Goal: Information Seeking & Learning: Check status

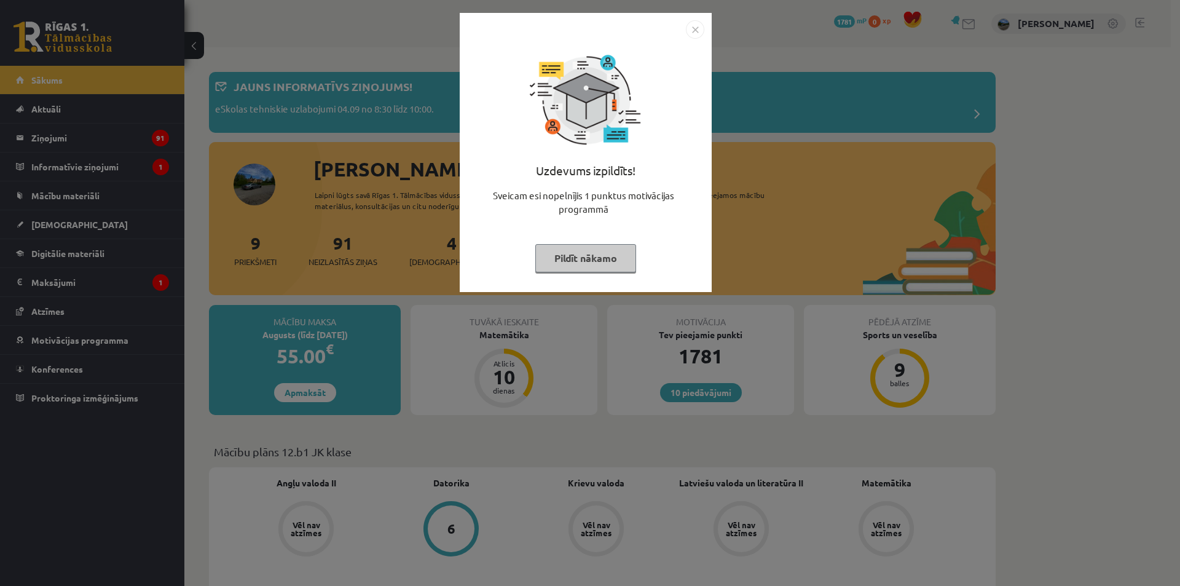
click at [592, 252] on button "Pildīt nākamo" at bounding box center [585, 258] width 101 height 28
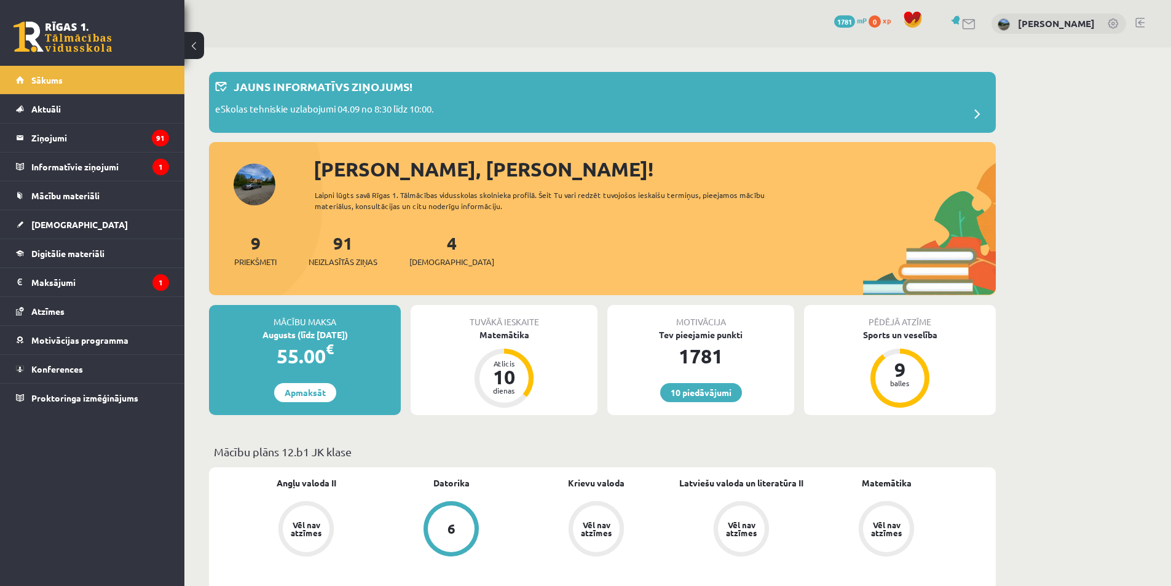
drag, startPoint x: 508, startPoint y: 272, endPoint x: 393, endPoint y: 218, distance: 126.8
click at [508, 272] on div "9 Priekšmeti 91 Neizlasītās ziņas 4 Ieskaites" at bounding box center [602, 263] width 787 height 66
click at [136, 128] on legend "Ziņojumi 91" at bounding box center [100, 138] width 138 height 28
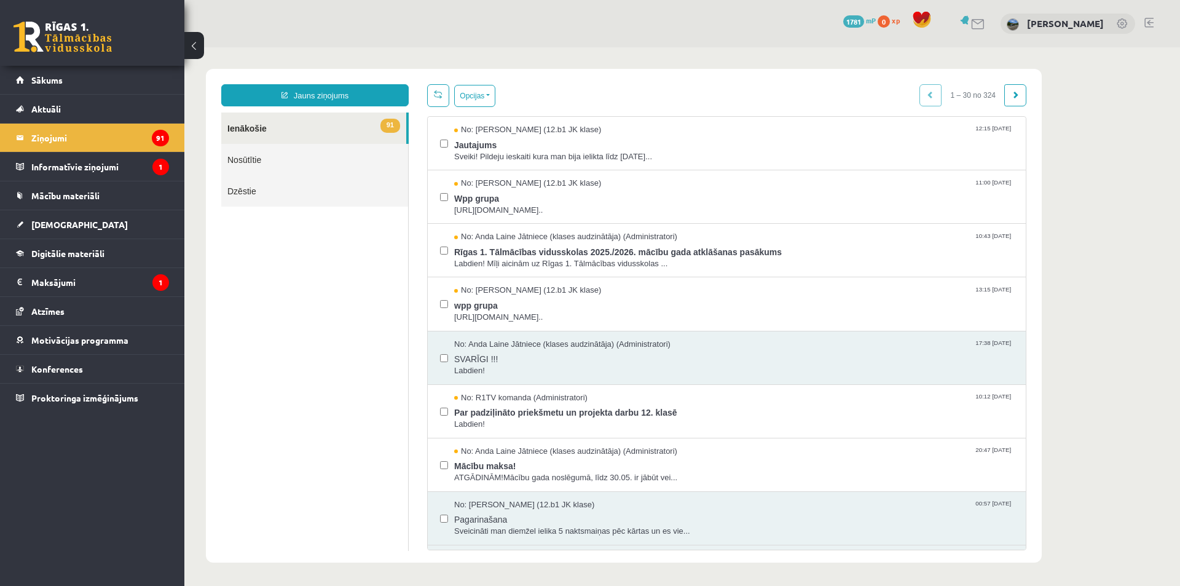
click at [571, 79] on div "Jauns ziņojums 91 Ienākošie Nosūtītie Dzēstie ** ********* ********* ******* Op…" at bounding box center [624, 316] width 836 height 494
click at [601, 130] on span "No: Jelizaveta Daņevska (12.b1 JK klase)" at bounding box center [527, 130] width 147 height 12
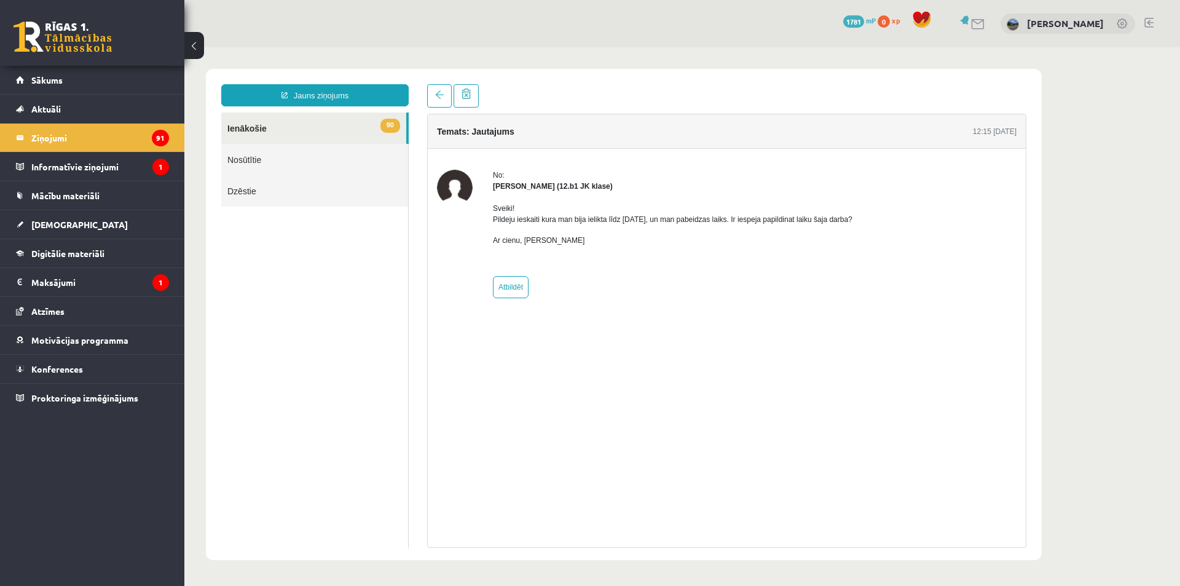
drag, startPoint x: 630, startPoint y: 168, endPoint x: 500, endPoint y: 197, distance: 132.3
click at [500, 197] on div "Sveiki! Pildeju ieskaiti kura man bija ielikta līdz 15.09.25, un man pabeidzas …" at bounding box center [673, 229] width 360 height 75
drag, startPoint x: 316, startPoint y: 149, endPoint x: 140, endPoint y: 176, distance: 177.9
click at [140, 176] on legend "Informatīvie ziņojumi 1" at bounding box center [100, 166] width 138 height 28
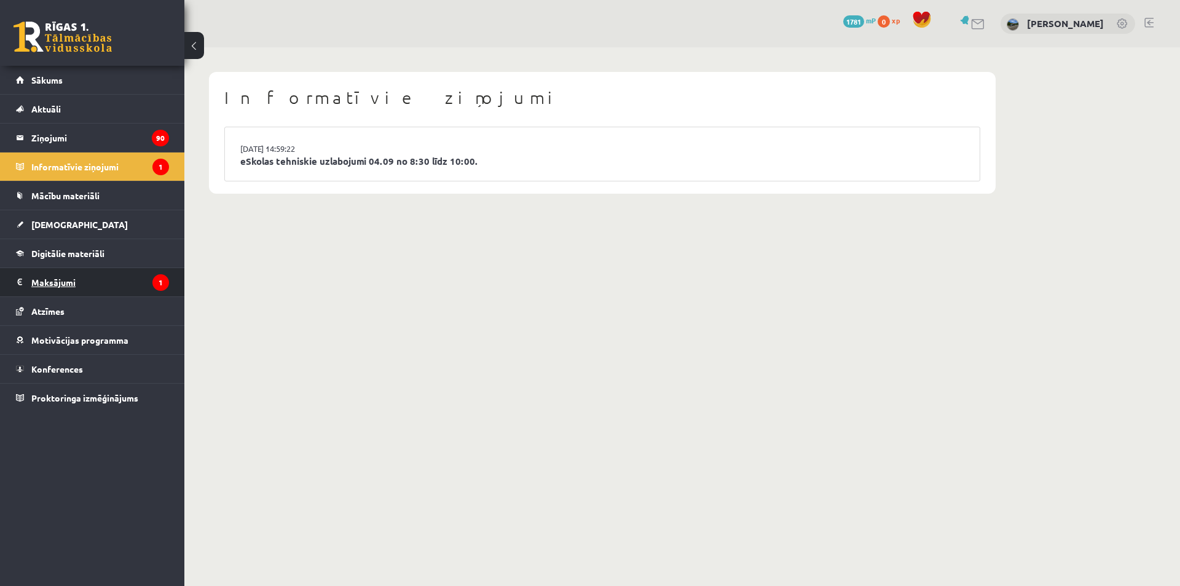
click at [149, 282] on legend "Maksājumi 1" at bounding box center [100, 282] width 138 height 28
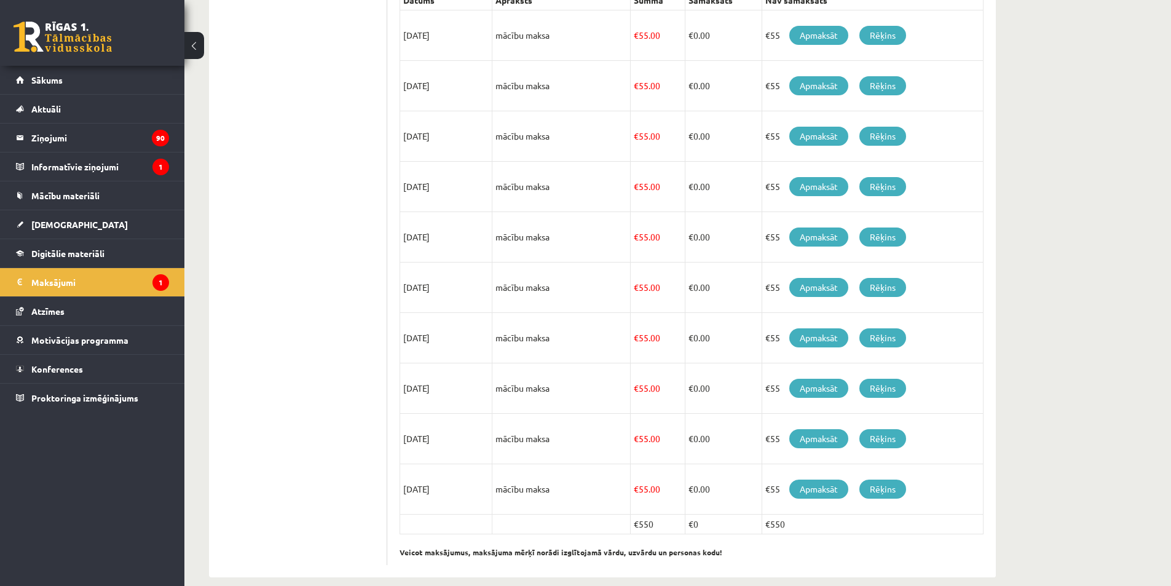
scroll to position [317, 0]
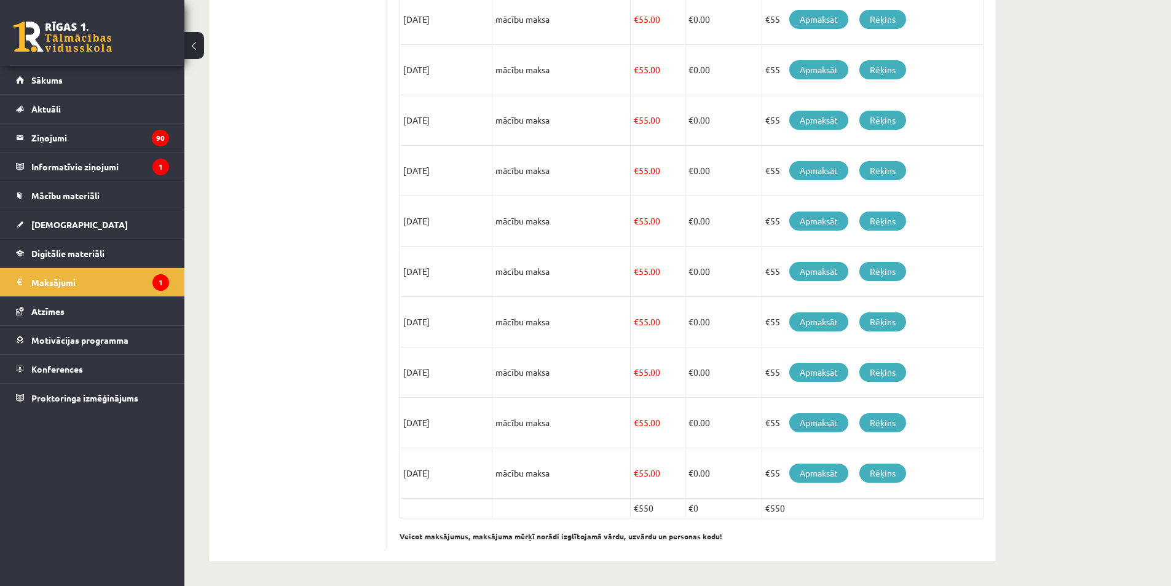
drag, startPoint x: 460, startPoint y: 353, endPoint x: 416, endPoint y: 310, distance: 62.2
click at [457, 353] on td "15/03/2026" at bounding box center [446, 372] width 92 height 50
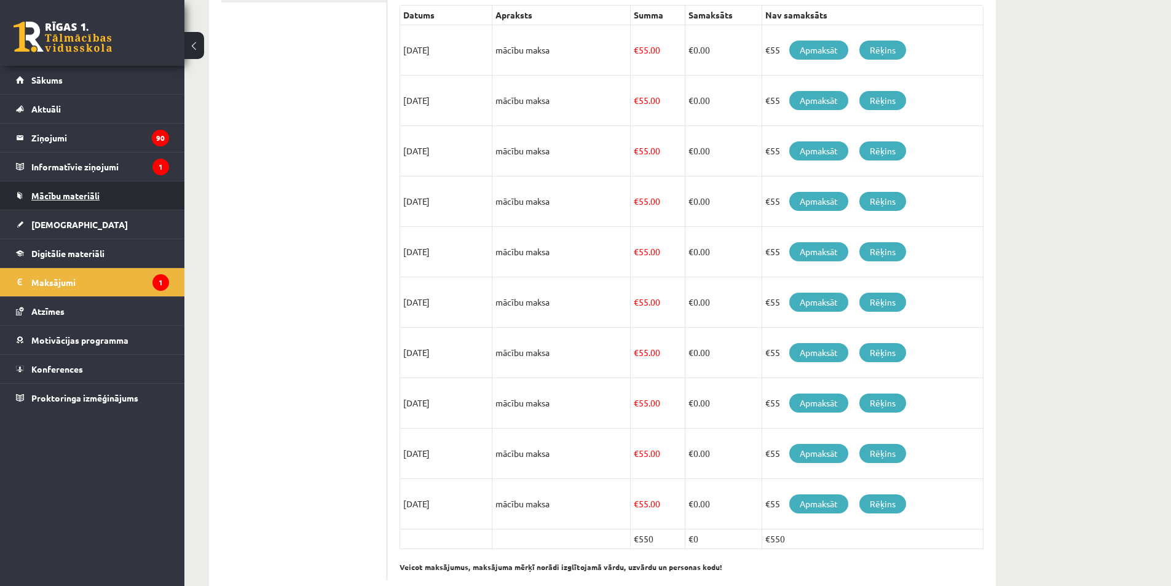
scroll to position [194, 0]
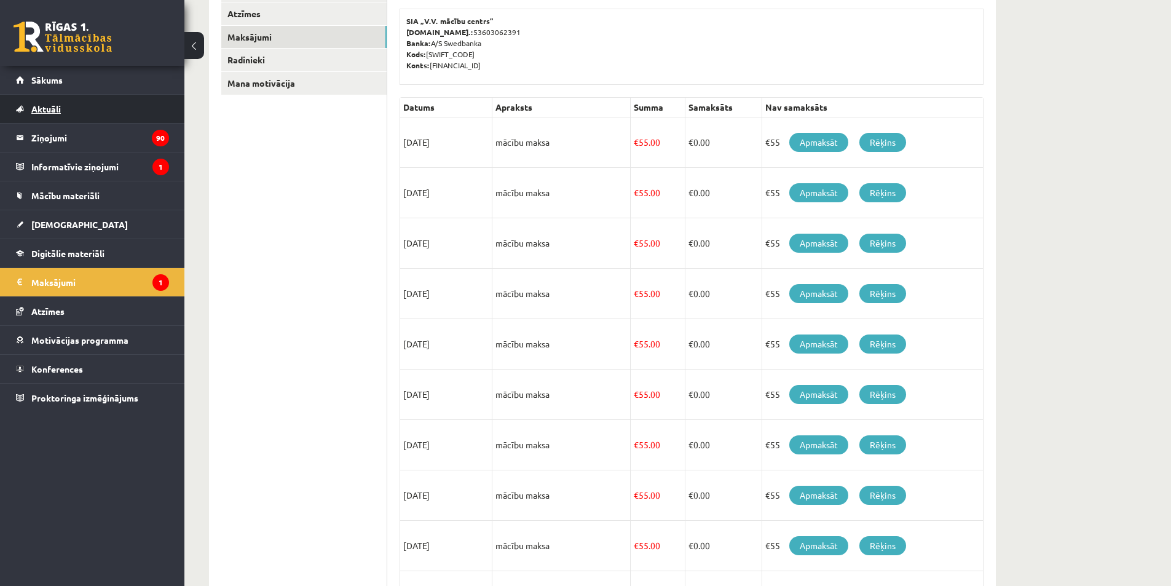
click at [108, 118] on link "Aktuāli" at bounding box center [92, 109] width 153 height 28
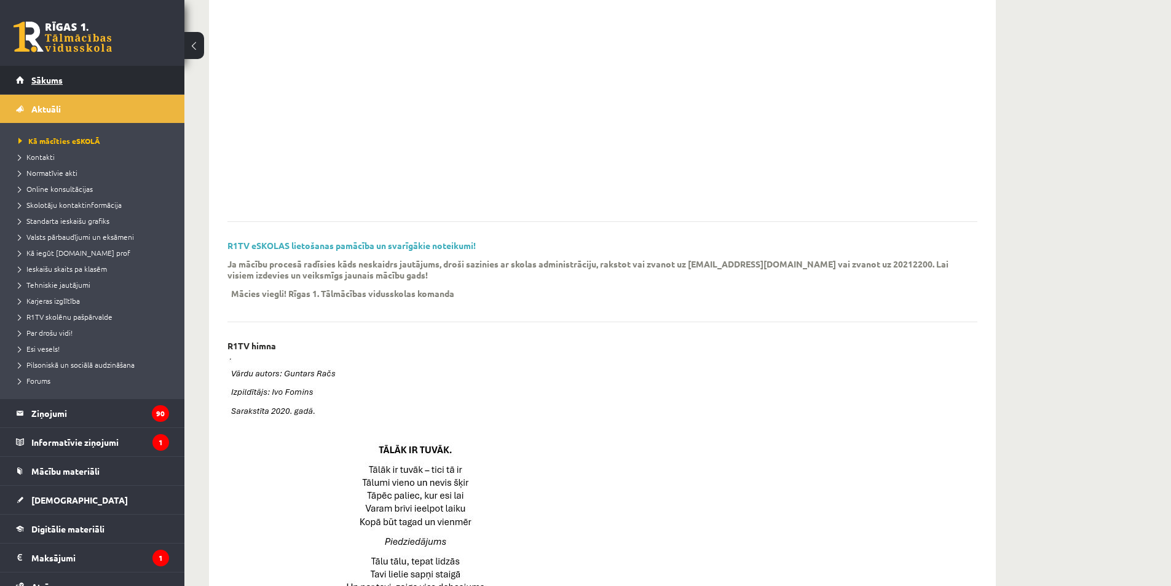
click at [106, 82] on link "Sākums" at bounding box center [92, 80] width 153 height 28
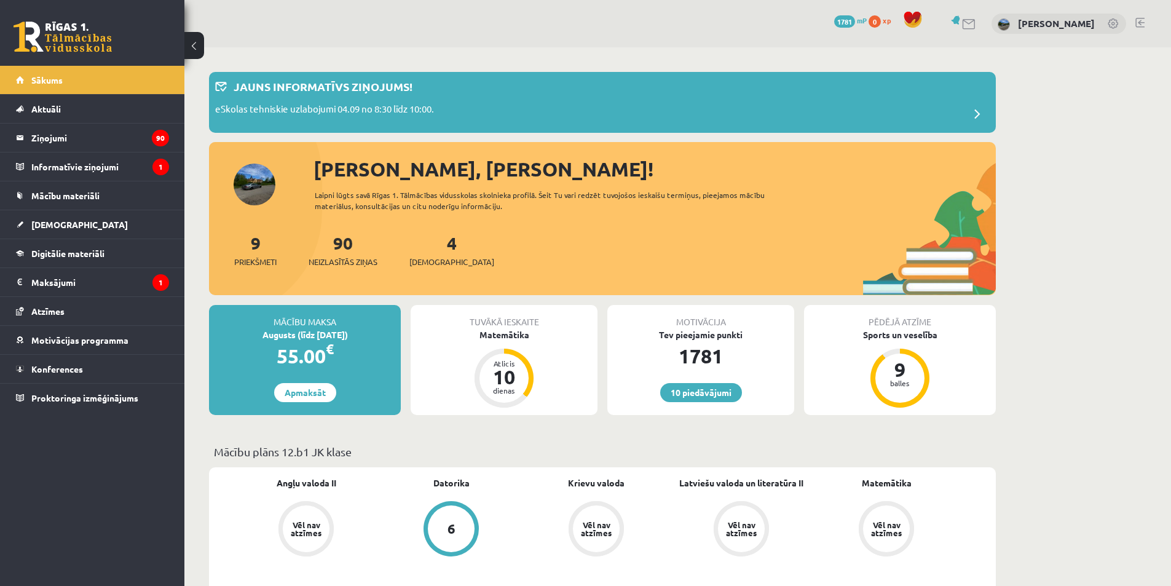
click at [555, 345] on div "Tuvākā ieskaite Matemātika Atlicis 10 dienas" at bounding box center [504, 360] width 187 height 110
drag, startPoint x: 555, startPoint y: 345, endPoint x: 472, endPoint y: 421, distance: 112.3
click at [532, 357] on div "Tuvākā ieskaite Matemātika Atlicis 10 dienas" at bounding box center [504, 360] width 187 height 110
click at [612, 385] on div "Motivācija Tev pieejamie punkti 1781 10 piedāvājumi" at bounding box center [700, 360] width 187 height 110
drag, startPoint x: 597, startPoint y: 421, endPoint x: 590, endPoint y: 425, distance: 7.7
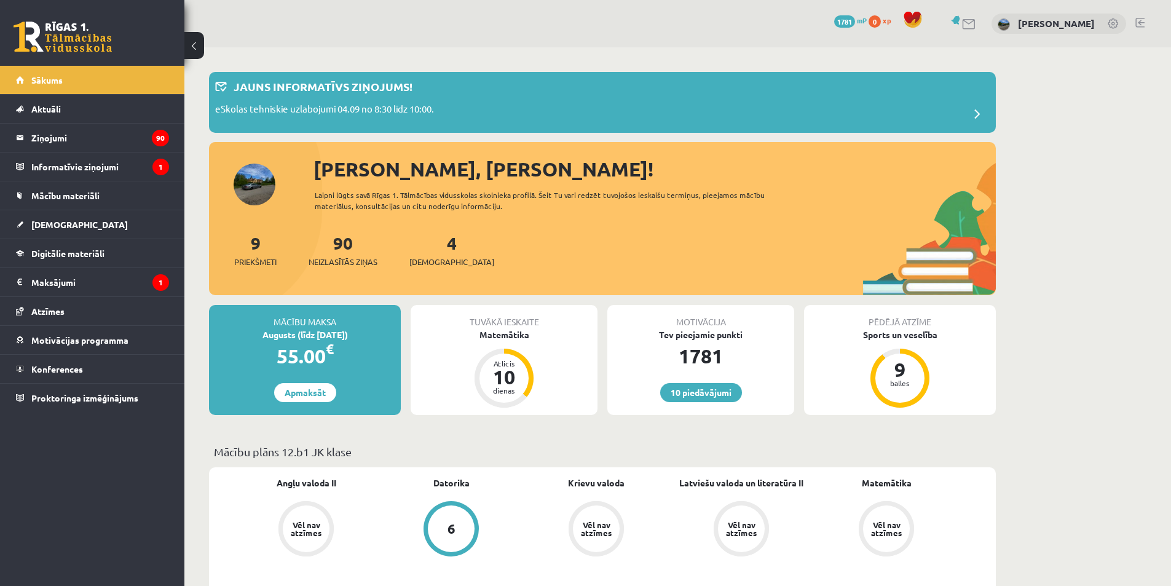
click at [590, 425] on div "Mācību maksa Augusts (līdz [DATE]) 55.00 € Apmaksāt Tuvākā ieskaite Matemātika …" at bounding box center [602, 365] width 787 height 120
click at [558, 422] on div "Mācību maksa Augusts (līdz [DATE]) 55.00 € Apmaksāt Tuvākā ieskaite Matemātika …" at bounding box center [602, 365] width 787 height 120
